Goal: Task Accomplishment & Management: Complete application form

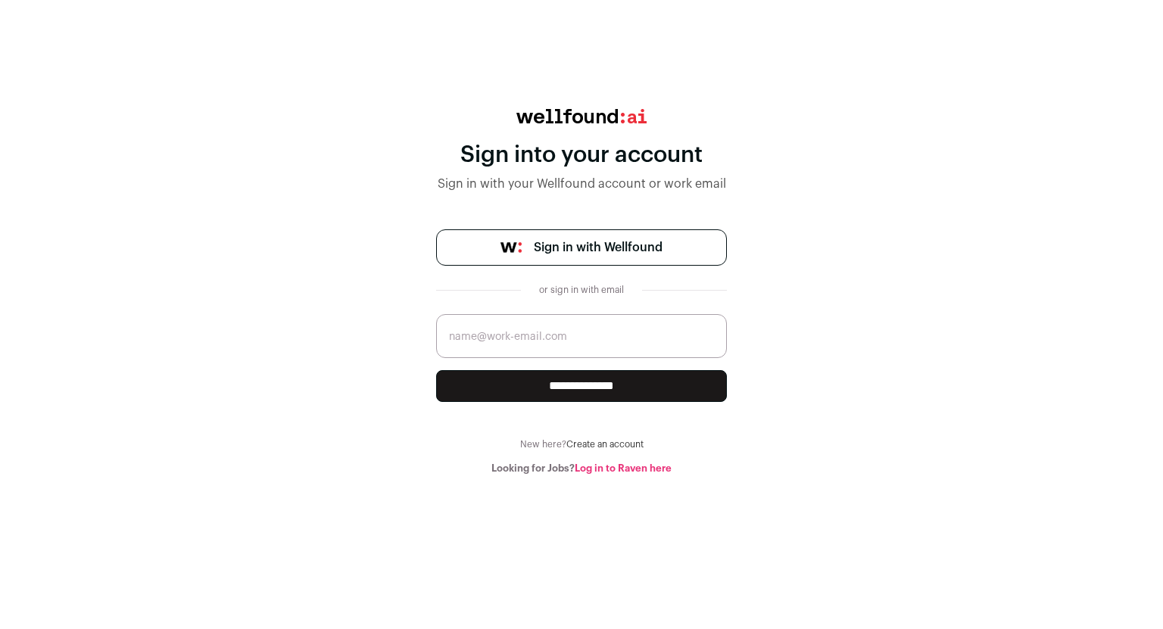
click at [573, 240] on span "Sign in with Wellfound" at bounding box center [598, 247] width 129 height 18
click at [541, 112] on img at bounding box center [581, 116] width 130 height 14
click at [615, 465] on link "Log in to Raven here" at bounding box center [622, 468] width 97 height 10
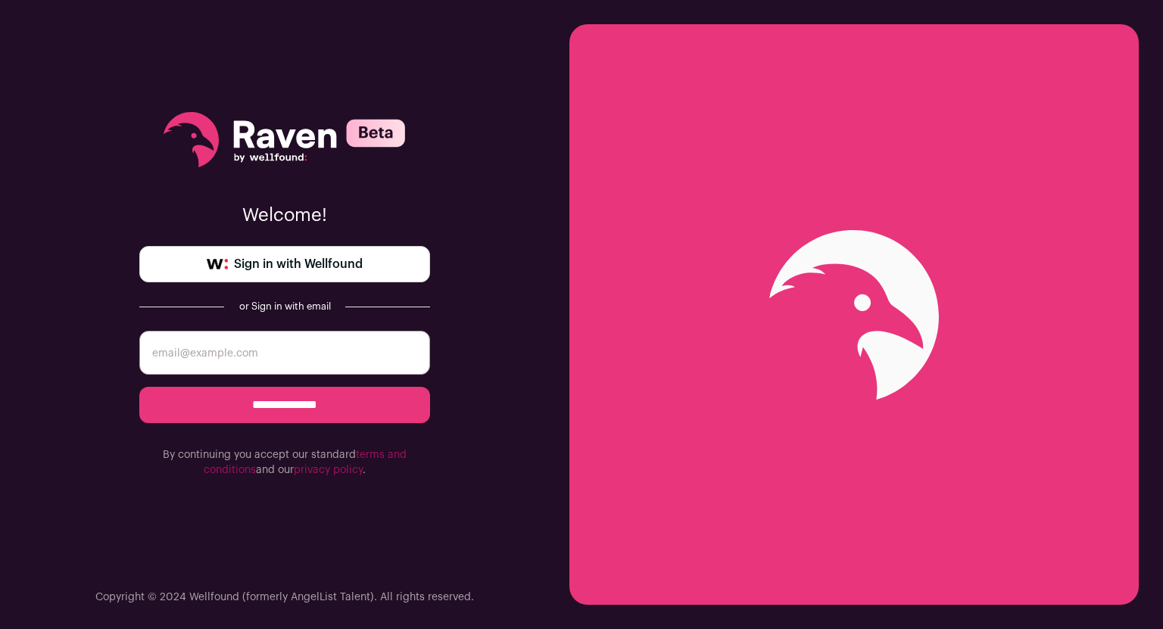
click at [307, 271] on span "Sign in with Wellfound" at bounding box center [298, 264] width 129 height 18
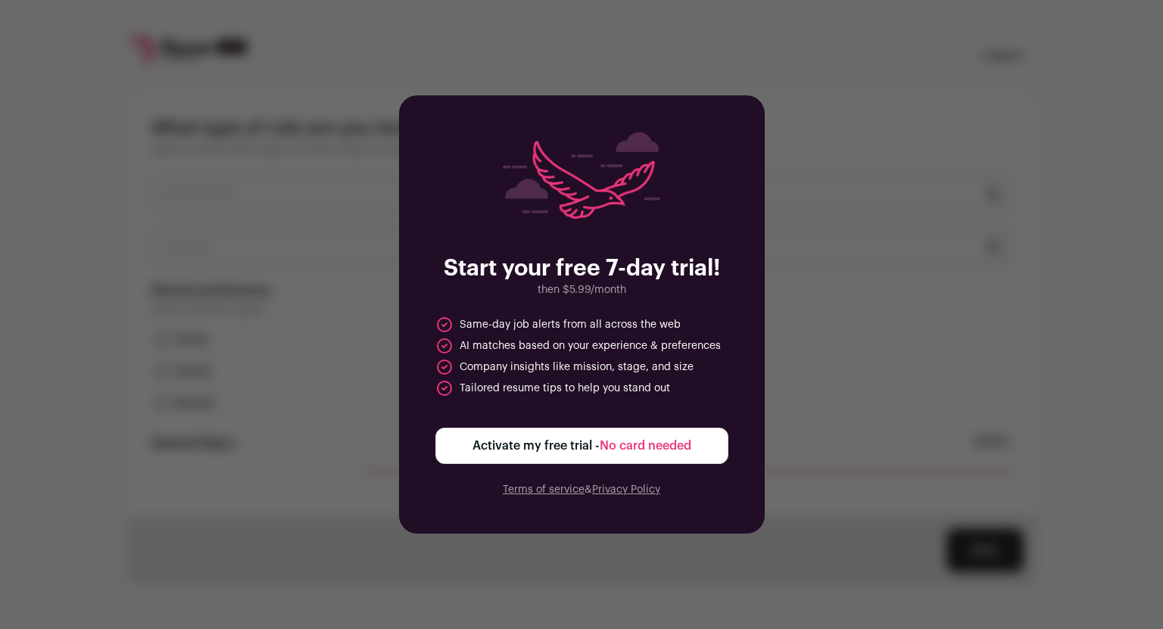
click at [801, 313] on div "Start your free 7-day trial! then $5.99/month Same-day job alerts from all acro…" at bounding box center [581, 314] width 1163 height 629
click at [963, 109] on div "Start your free 7-day trial! then $5.99/month Same-day job alerts from all acro…" at bounding box center [581, 314] width 1163 height 629
click at [717, 138] on div at bounding box center [581, 184] width 293 height 105
click at [232, 189] on div "Start your free 7-day trial! then $5.99/month Same-day job alerts from all acro…" at bounding box center [581, 314] width 1163 height 629
click at [607, 440] on span "No card needed" at bounding box center [645, 446] width 92 height 12
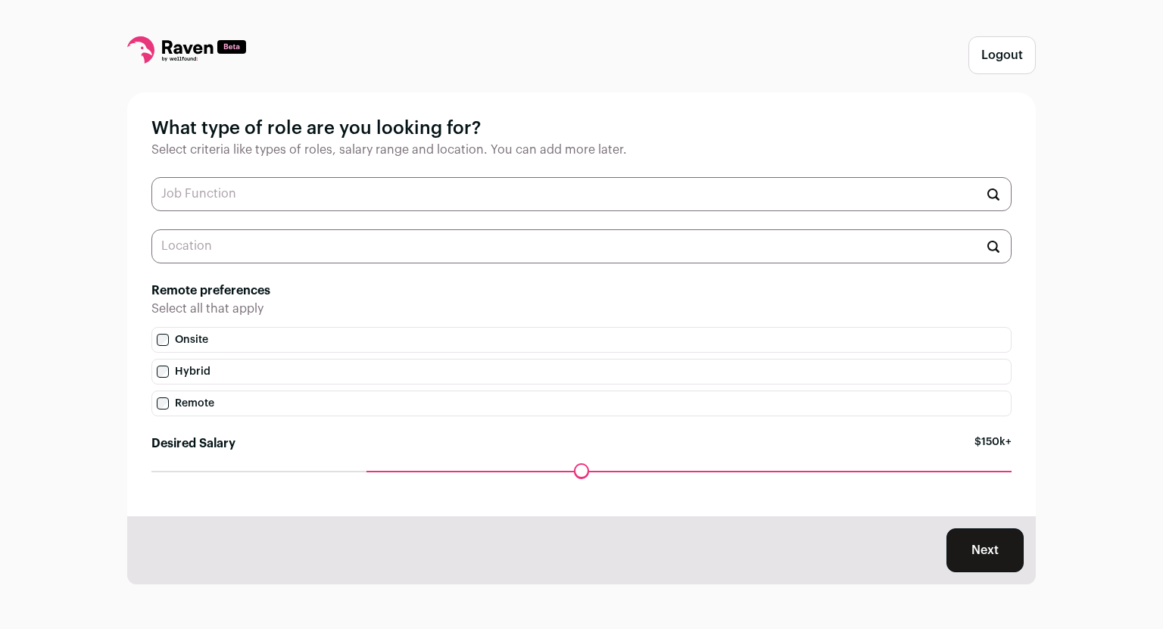
drag, startPoint x: 324, startPoint y: 131, endPoint x: 464, endPoint y: 134, distance: 140.1
click at [464, 134] on h1 "What type of role are you looking for?" at bounding box center [581, 129] width 860 height 24
click at [290, 193] on input "text" at bounding box center [581, 194] width 860 height 34
click at [163, 400] on label "Remote" at bounding box center [581, 404] width 860 height 26
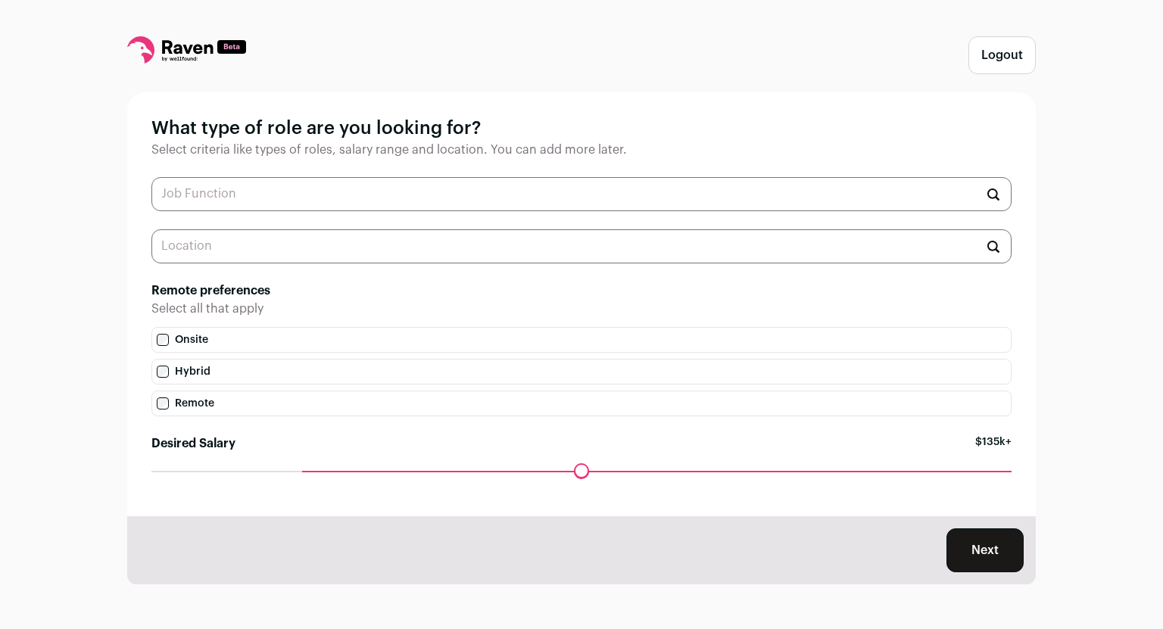
drag, startPoint x: 369, startPoint y: 472, endPoint x: 310, endPoint y: 471, distance: 58.3
click at [310, 471] on input "Desired Salary" at bounding box center [581, 471] width 860 height 0
drag, startPoint x: 310, startPoint y: 471, endPoint x: 216, endPoint y: 462, distance: 95.0
click at [216, 471] on input "Desired Salary" at bounding box center [581, 471] width 860 height 0
drag, startPoint x: 221, startPoint y: 478, endPoint x: 141, endPoint y: 465, distance: 81.4
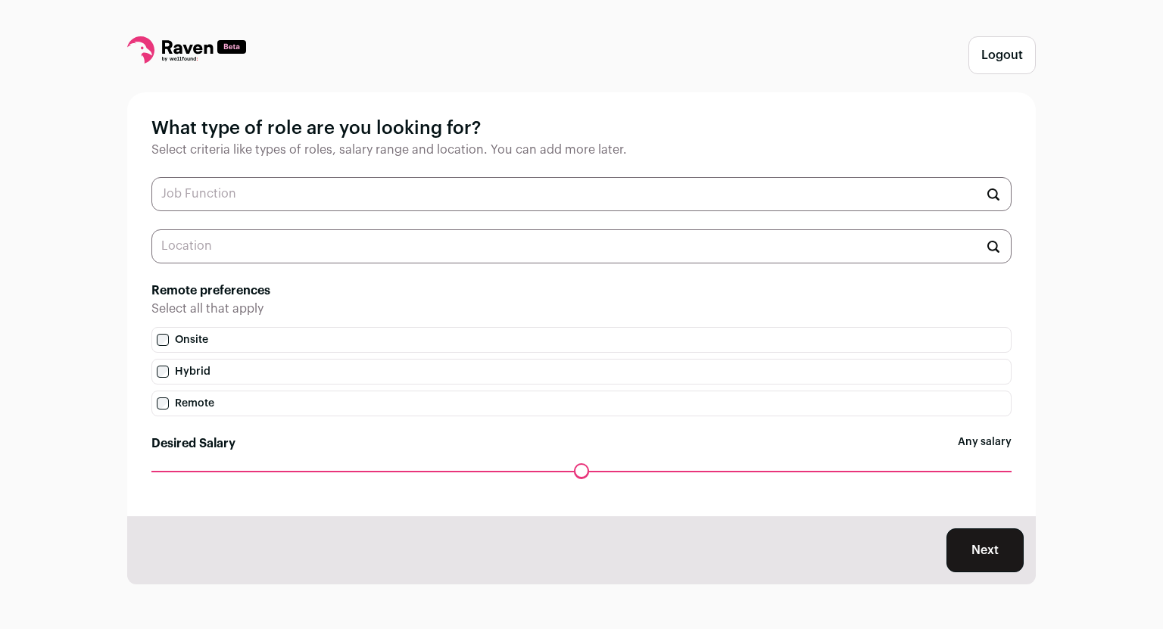
click at [151, 471] on input "Desired Salary" at bounding box center [581, 471] width 860 height 0
click at [250, 258] on input "text" at bounding box center [581, 246] width 860 height 34
type input "l"
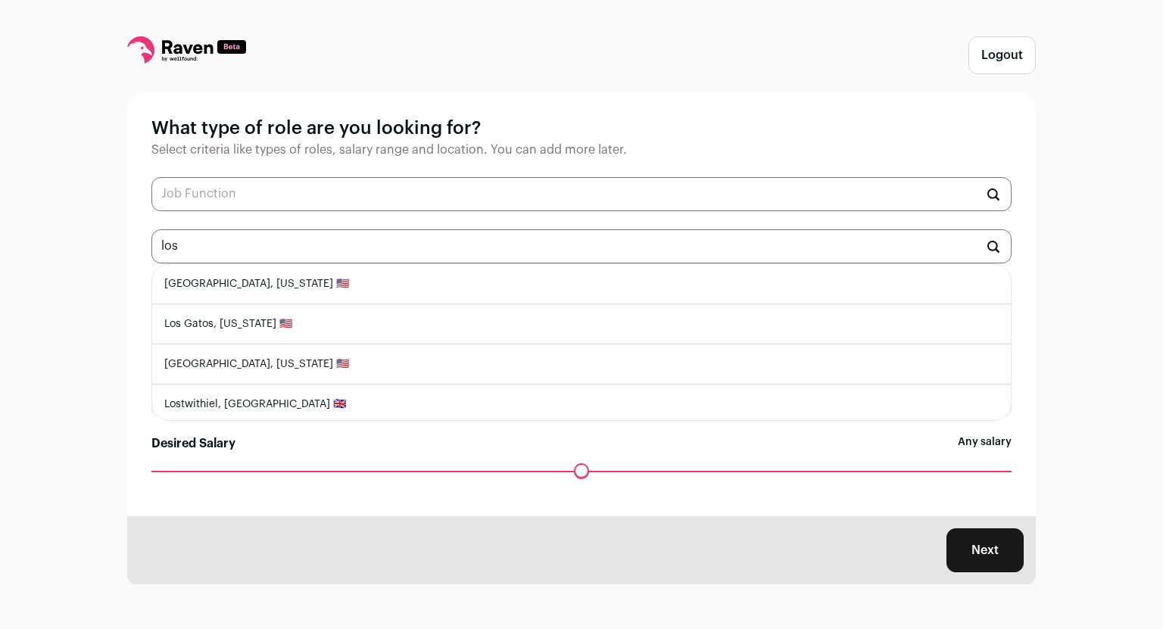
click at [225, 289] on li "Los Angeles, California 🇺🇸" at bounding box center [581, 284] width 858 height 40
type input "Los Angeles, California 🇺🇸"
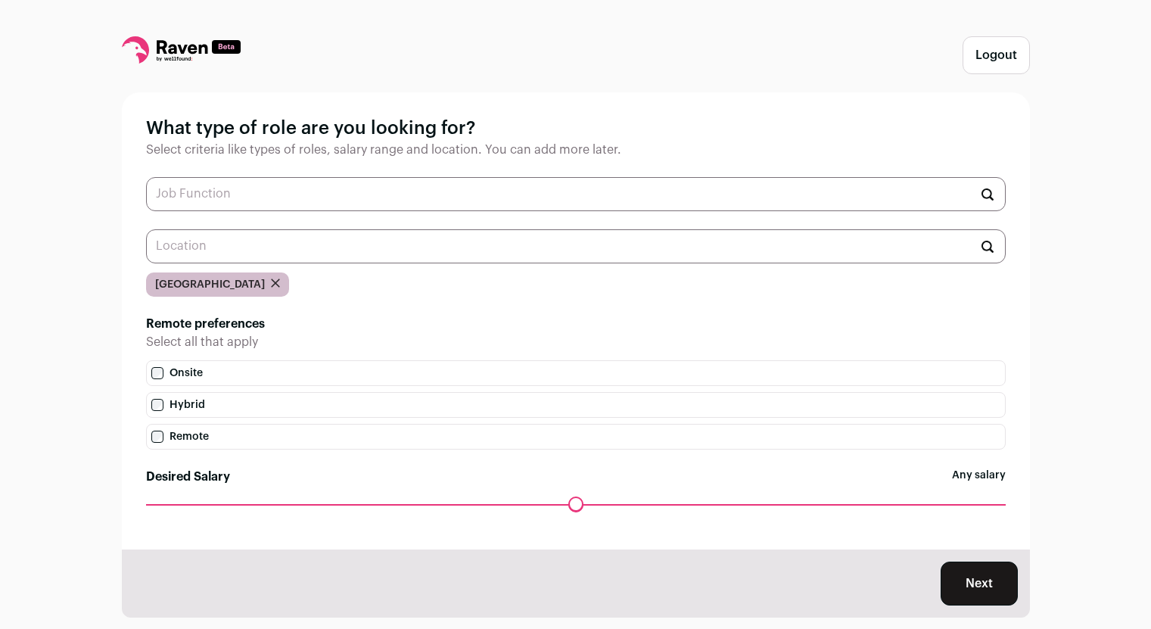
click at [216, 254] on input "text" at bounding box center [576, 246] width 860 height 34
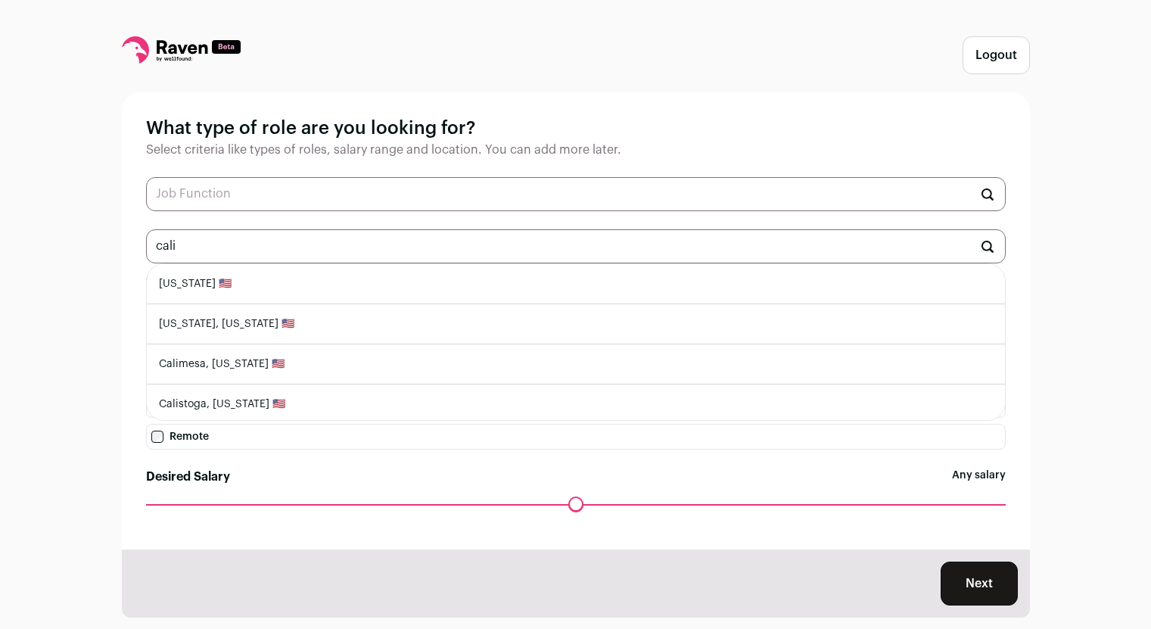
click at [196, 285] on li "California 🇺🇸" at bounding box center [576, 284] width 858 height 40
type input "California 🇺🇸"
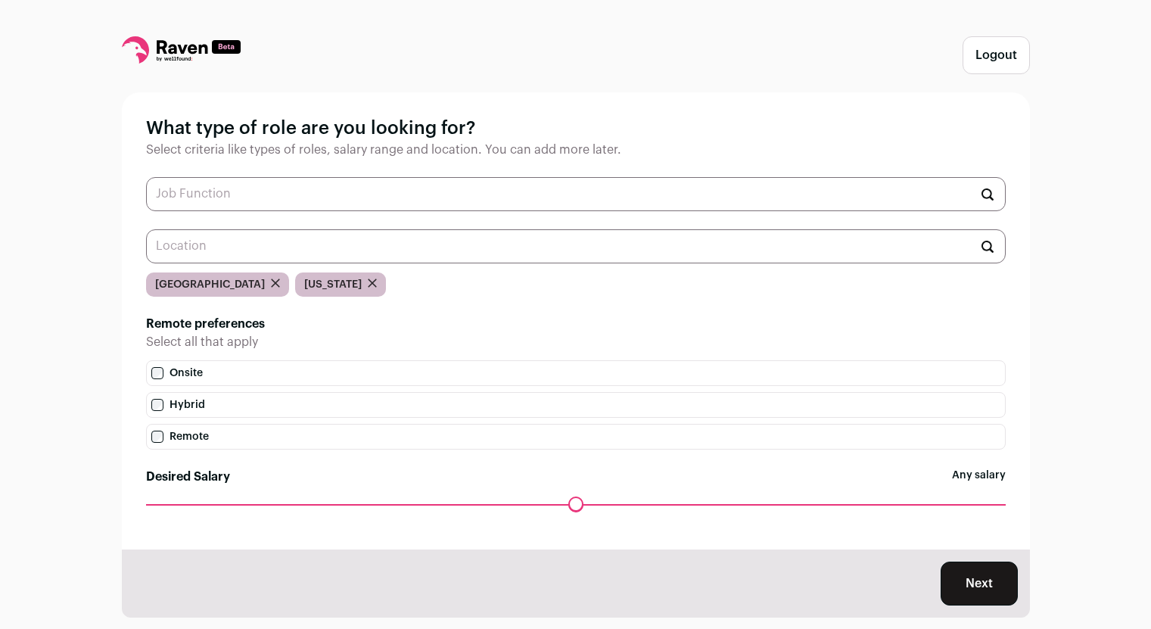
click at [209, 203] on input "text" at bounding box center [576, 194] width 860 height 34
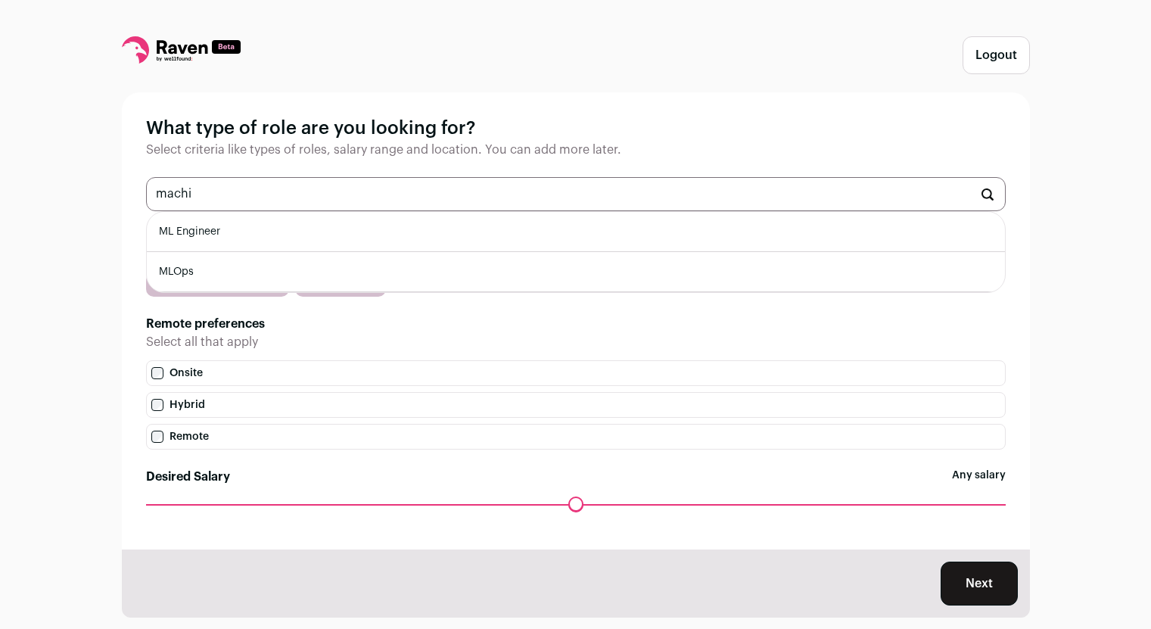
click at [574, 237] on li "ML Engineer" at bounding box center [576, 232] width 858 height 40
type input "ML Engineer"
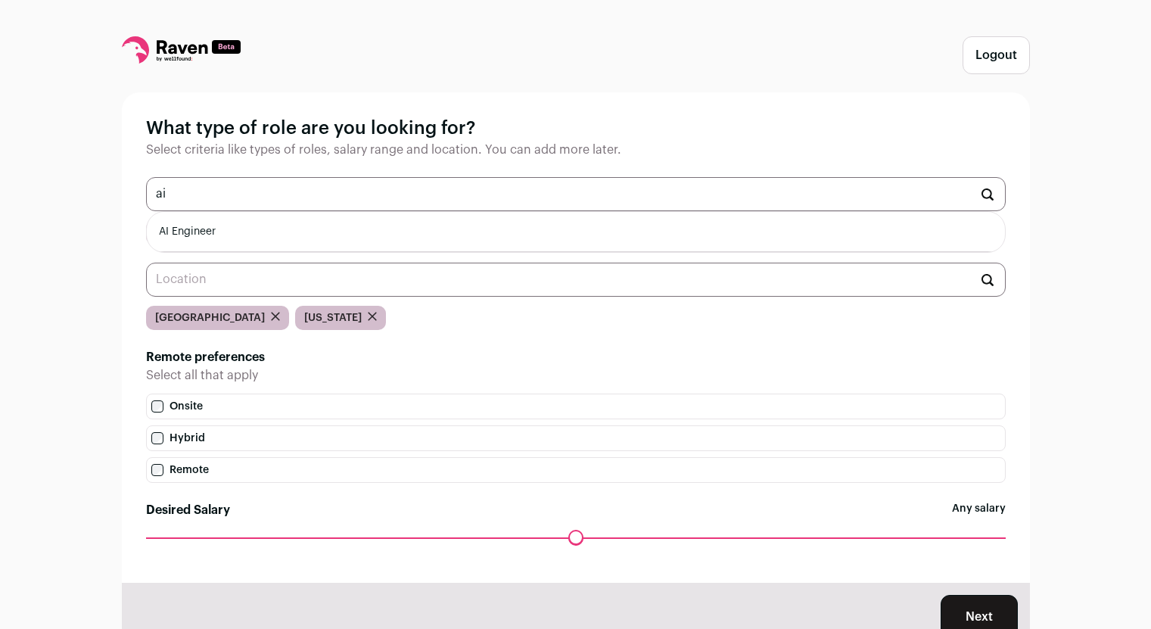
click at [574, 237] on li "AI Engineer" at bounding box center [576, 232] width 858 height 40
type input "AI Engineer"
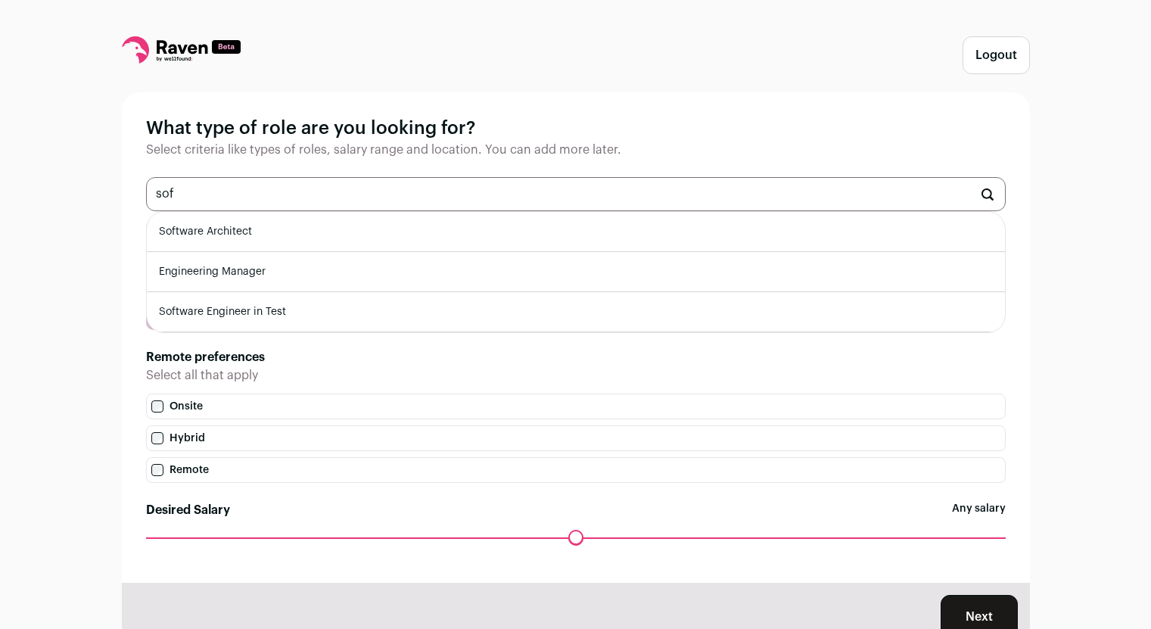
scroll to position [3, 0]
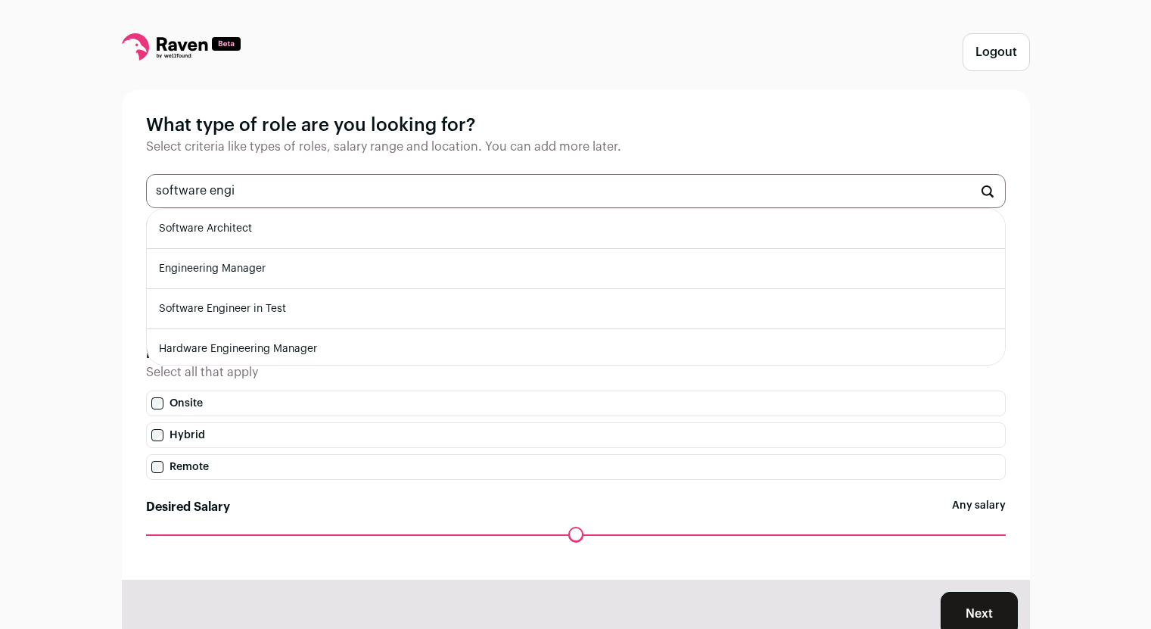
click at [251, 222] on li "Software Architect" at bounding box center [576, 229] width 858 height 40
type input "Software Architect"
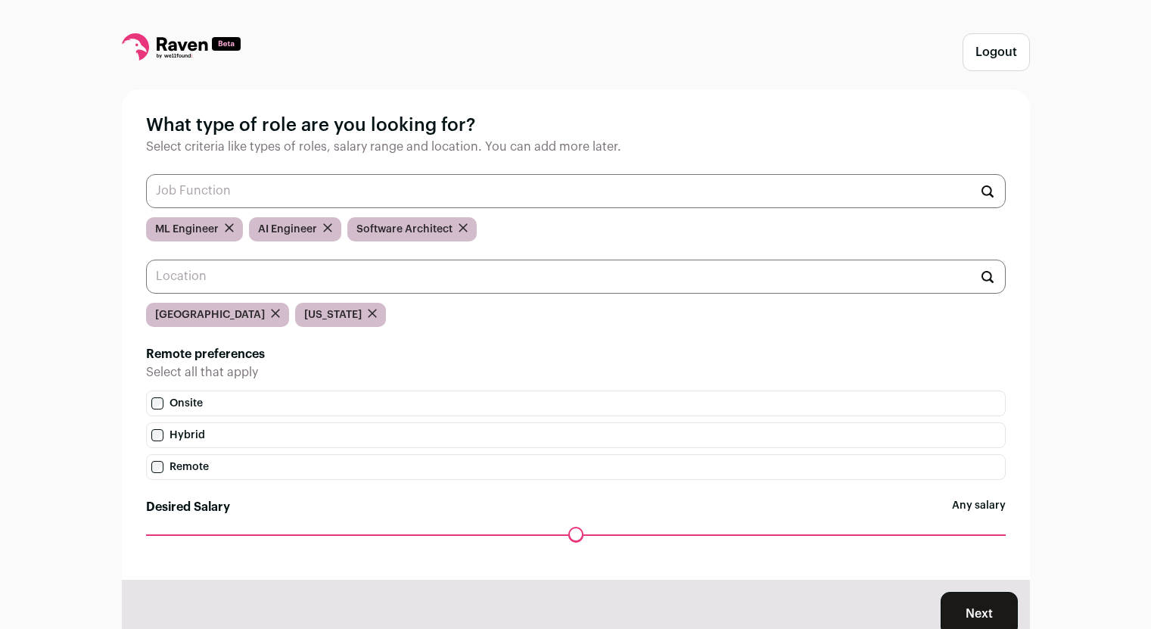
click at [966, 624] on button "Next" at bounding box center [979, 614] width 77 height 44
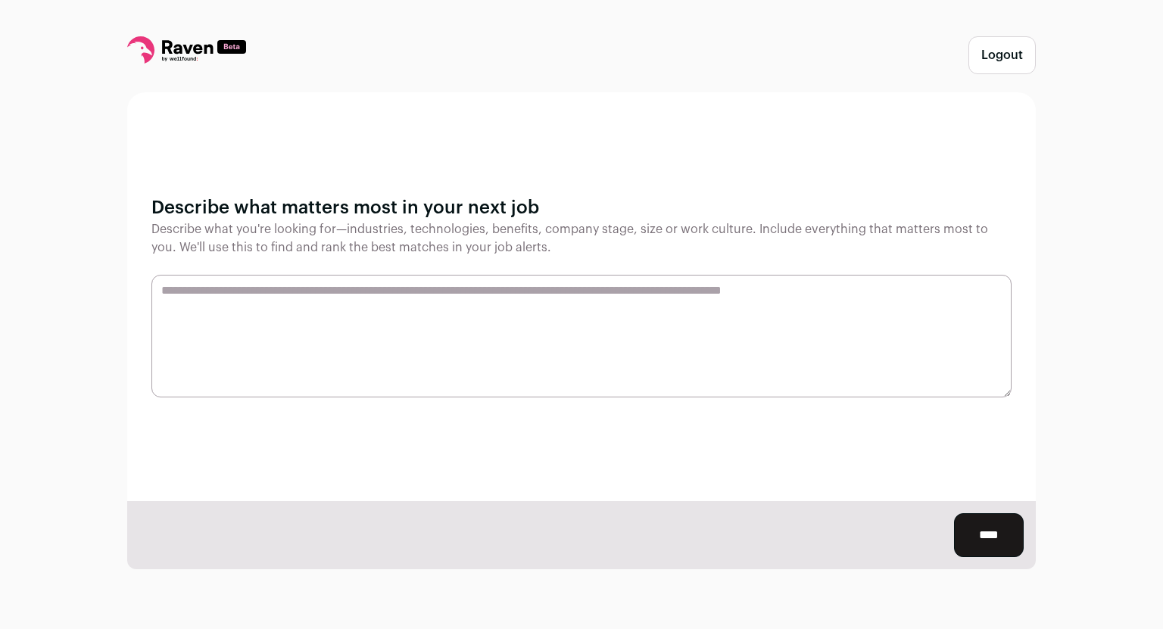
click at [965, 537] on input "****" at bounding box center [989, 535] width 70 height 44
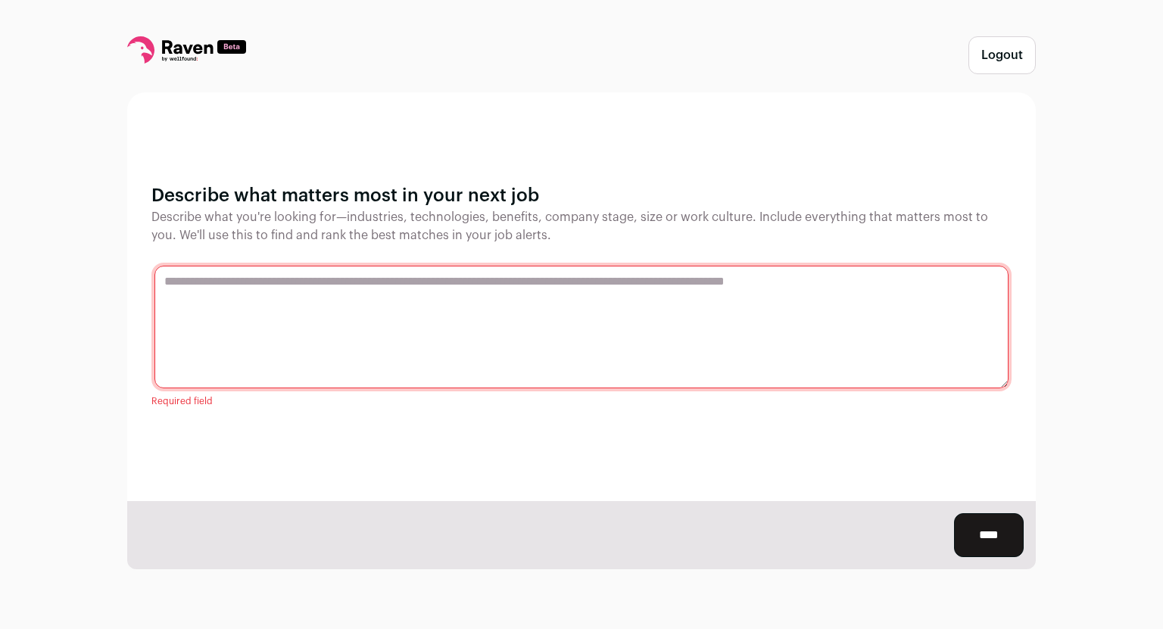
click at [576, 307] on textarea at bounding box center [581, 327] width 854 height 123
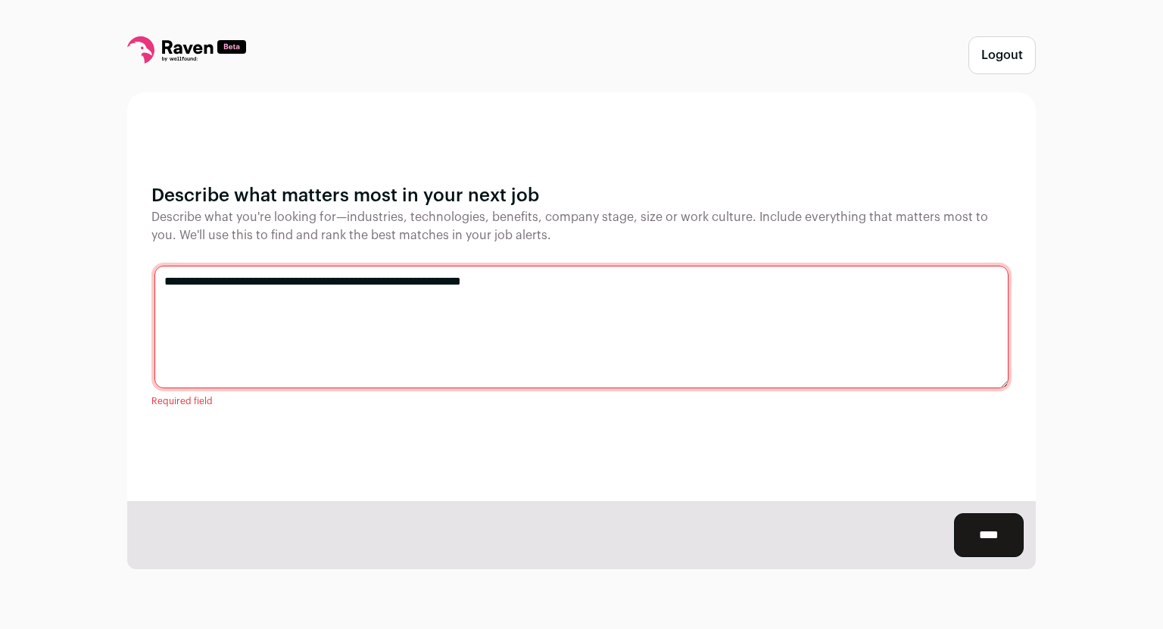
type textarea "**********"
click at [1000, 526] on input "****" at bounding box center [989, 535] width 70 height 44
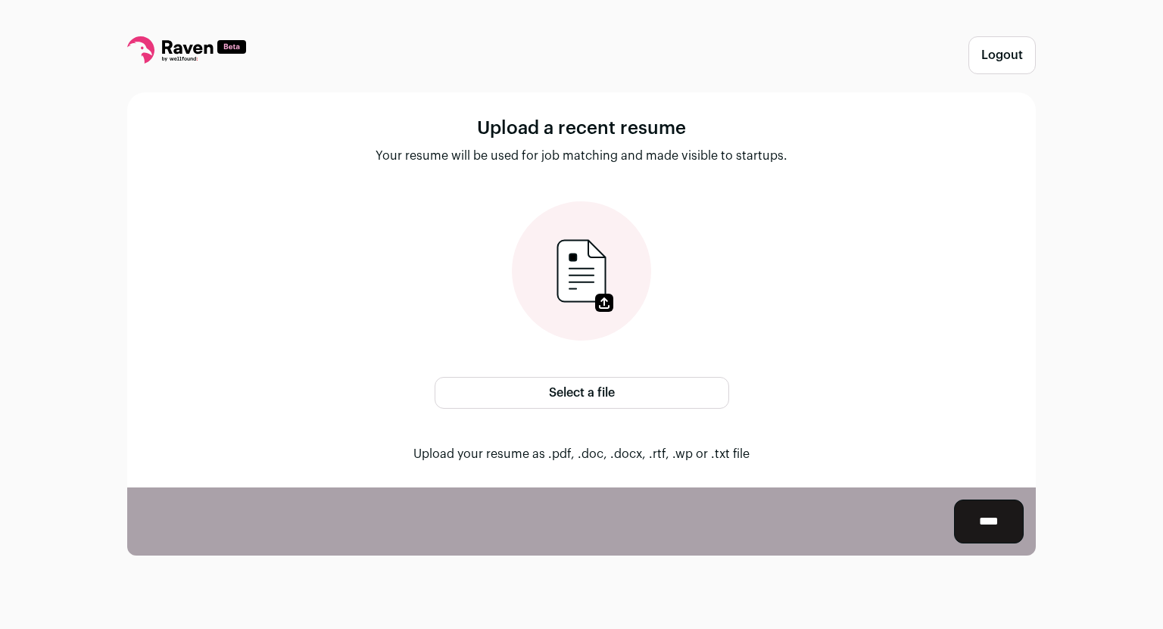
click at [596, 405] on label "Select a file" at bounding box center [581, 393] width 294 height 32
click at [0, 0] on input "Select a file" at bounding box center [0, 0] width 0 height 0
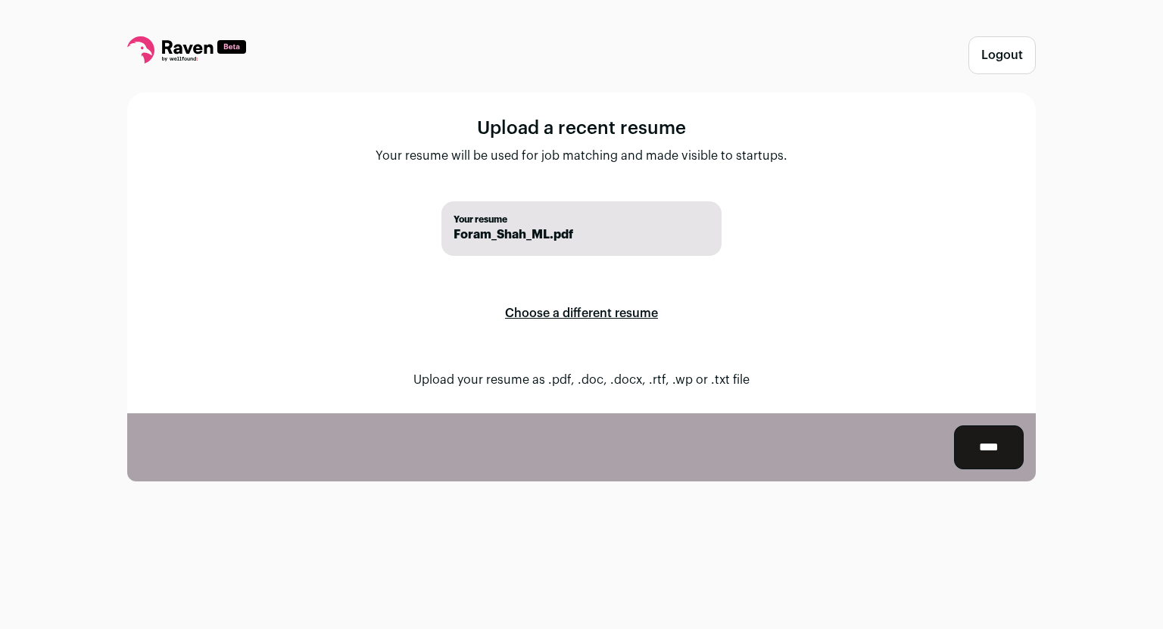
click at [985, 456] on input "****" at bounding box center [989, 447] width 70 height 44
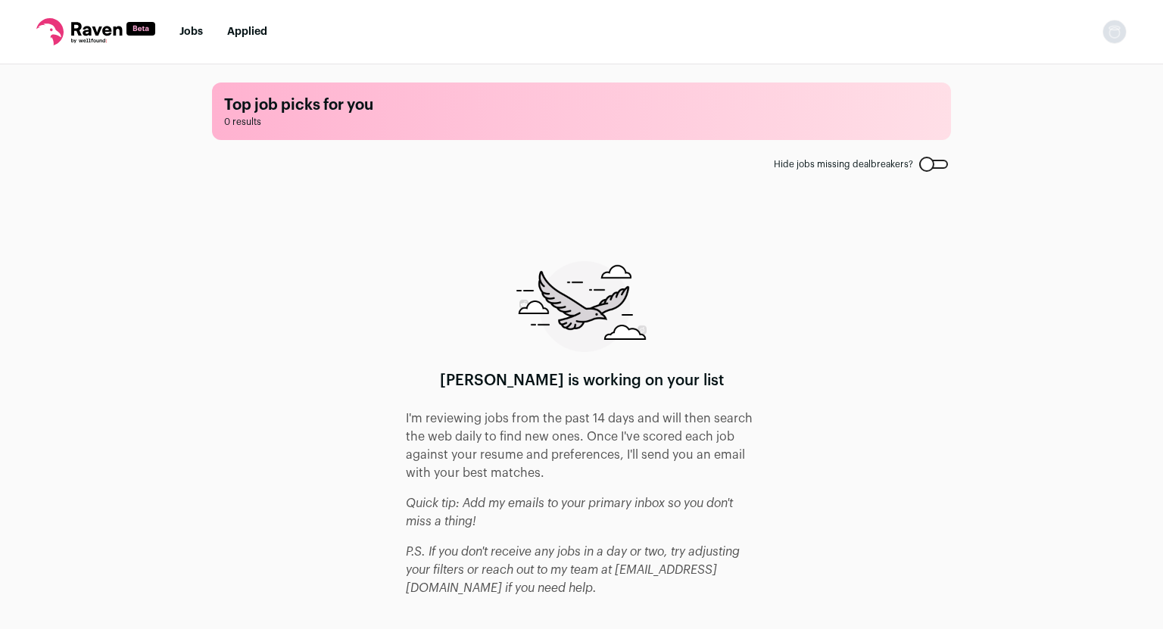
click at [509, 481] on p "I'm reviewing jobs from the past 14 days and will then search the web daily to …" at bounding box center [581, 445] width 351 height 73
click at [937, 165] on div at bounding box center [933, 164] width 29 height 9
click at [195, 33] on link "Jobs" at bounding box center [190, 31] width 23 height 11
